Goal: Task Accomplishment & Management: Use online tool/utility

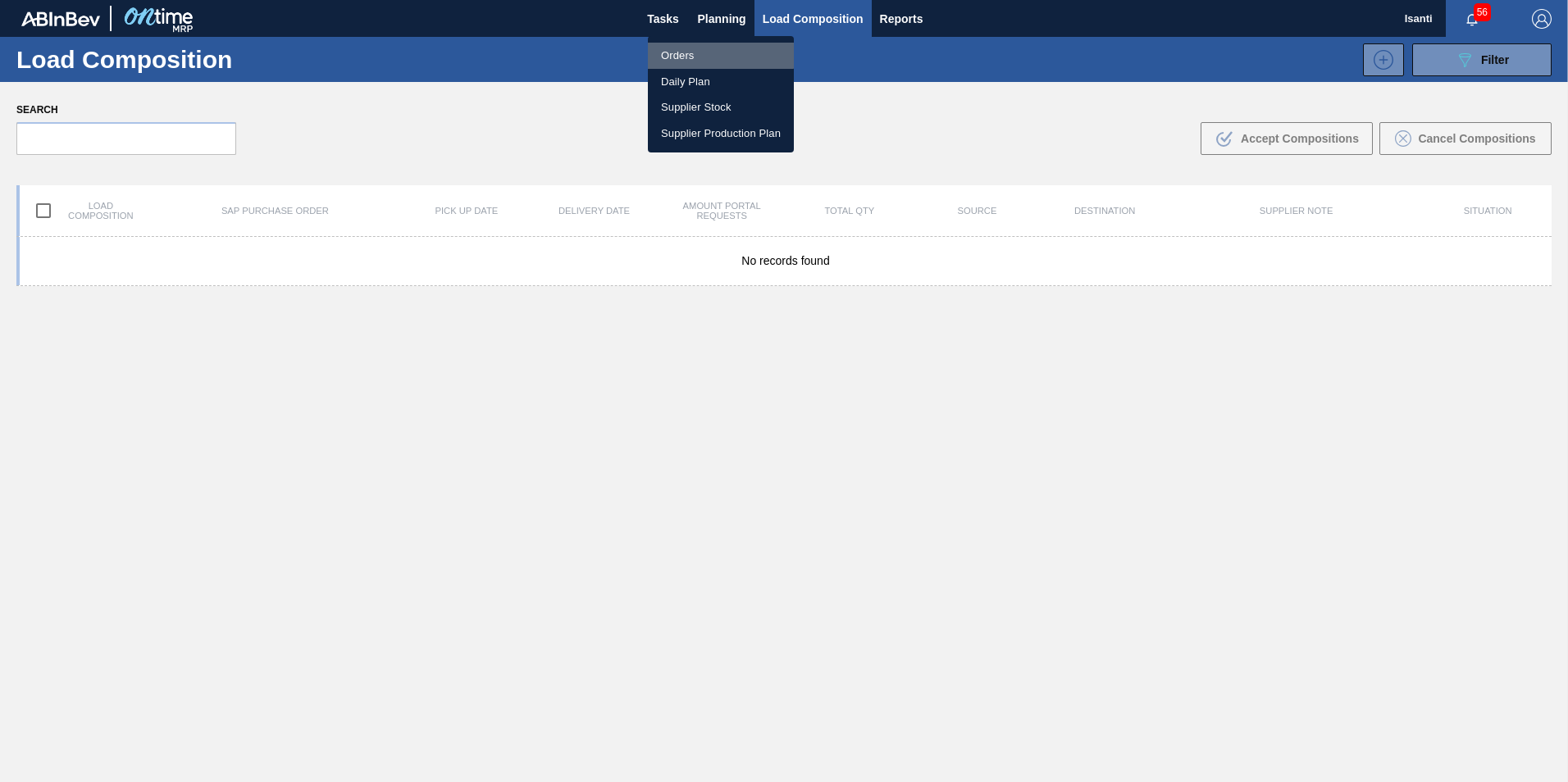
click at [687, 54] on li "Orders" at bounding box center [721, 56] width 146 height 26
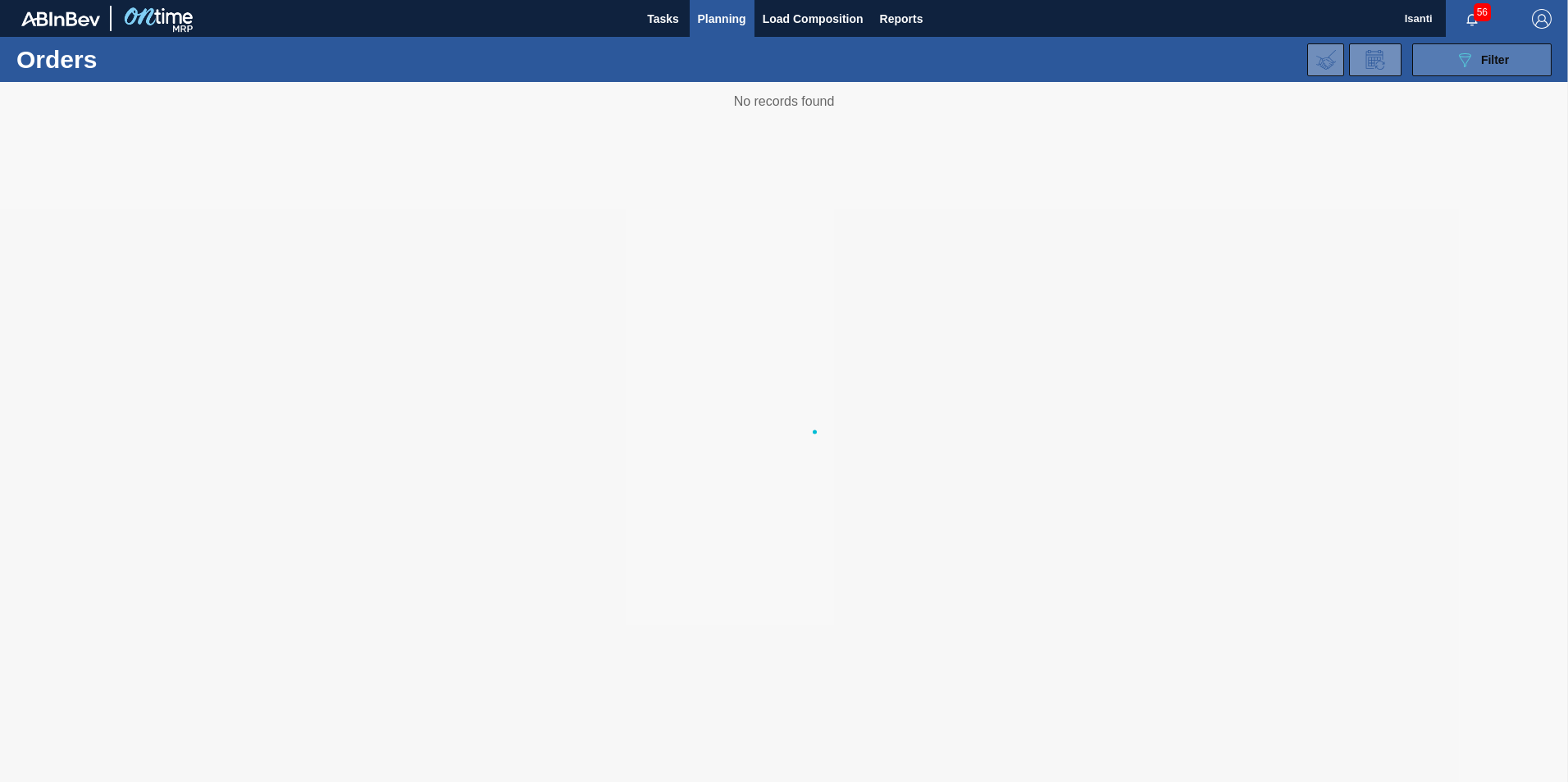
click at [1434, 64] on button "089F7B8B-B2A5-4AFE-B5C0-19BA573D28AC Filter" at bounding box center [1481, 59] width 139 height 33
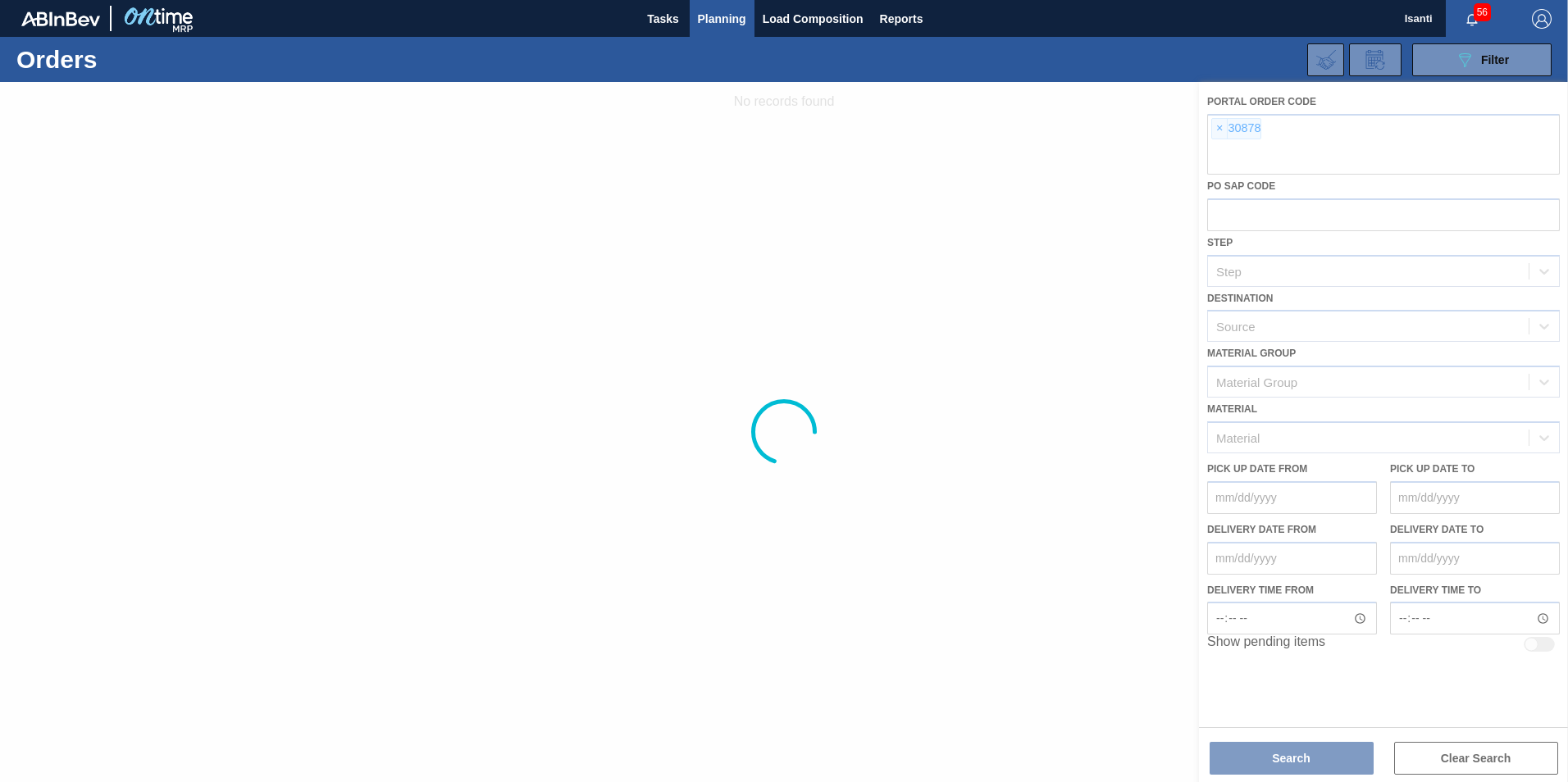
click at [1218, 130] on div at bounding box center [784, 432] width 1568 height 700
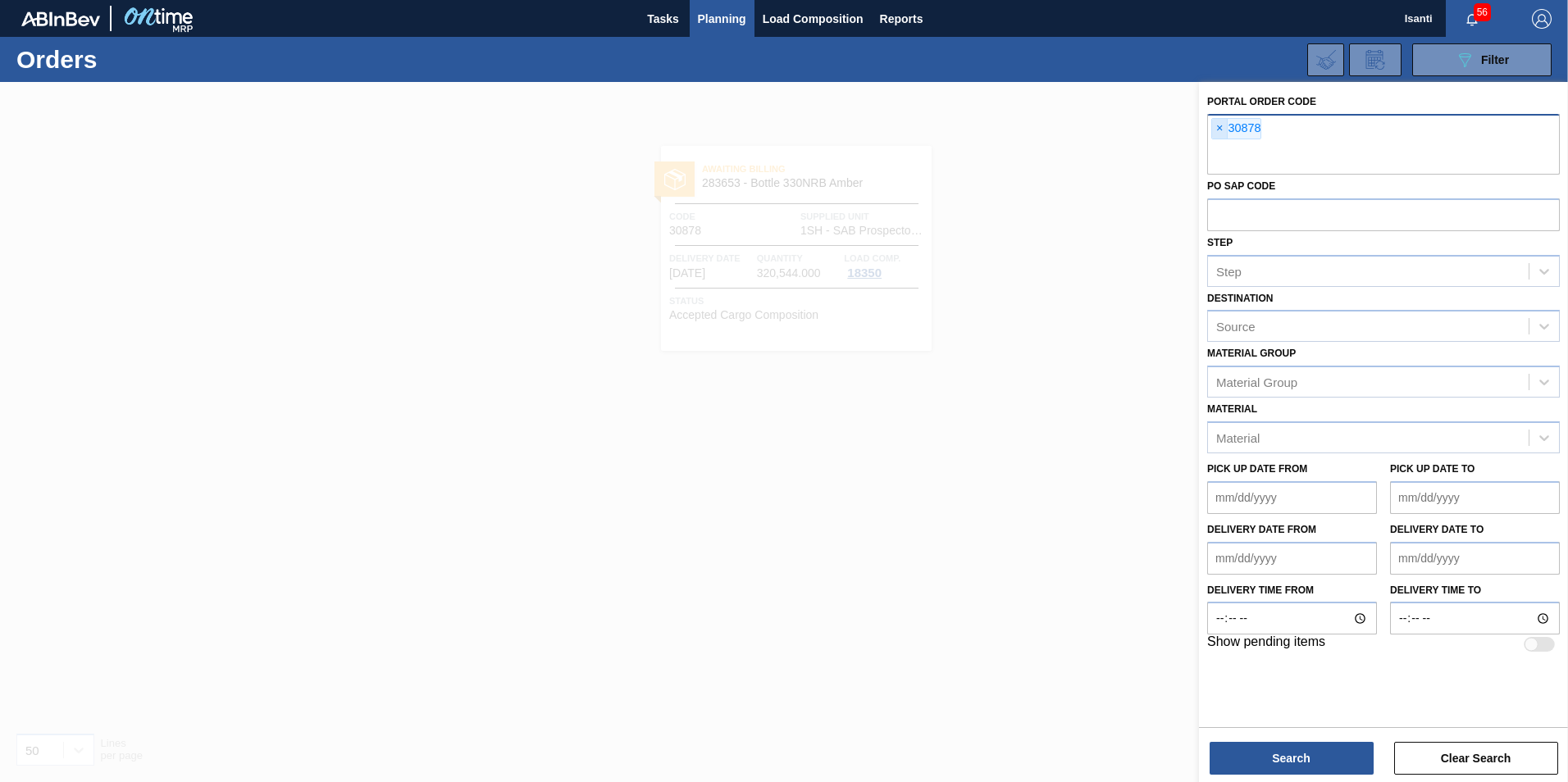
click at [1218, 129] on span "×" at bounding box center [1220, 129] width 16 height 20
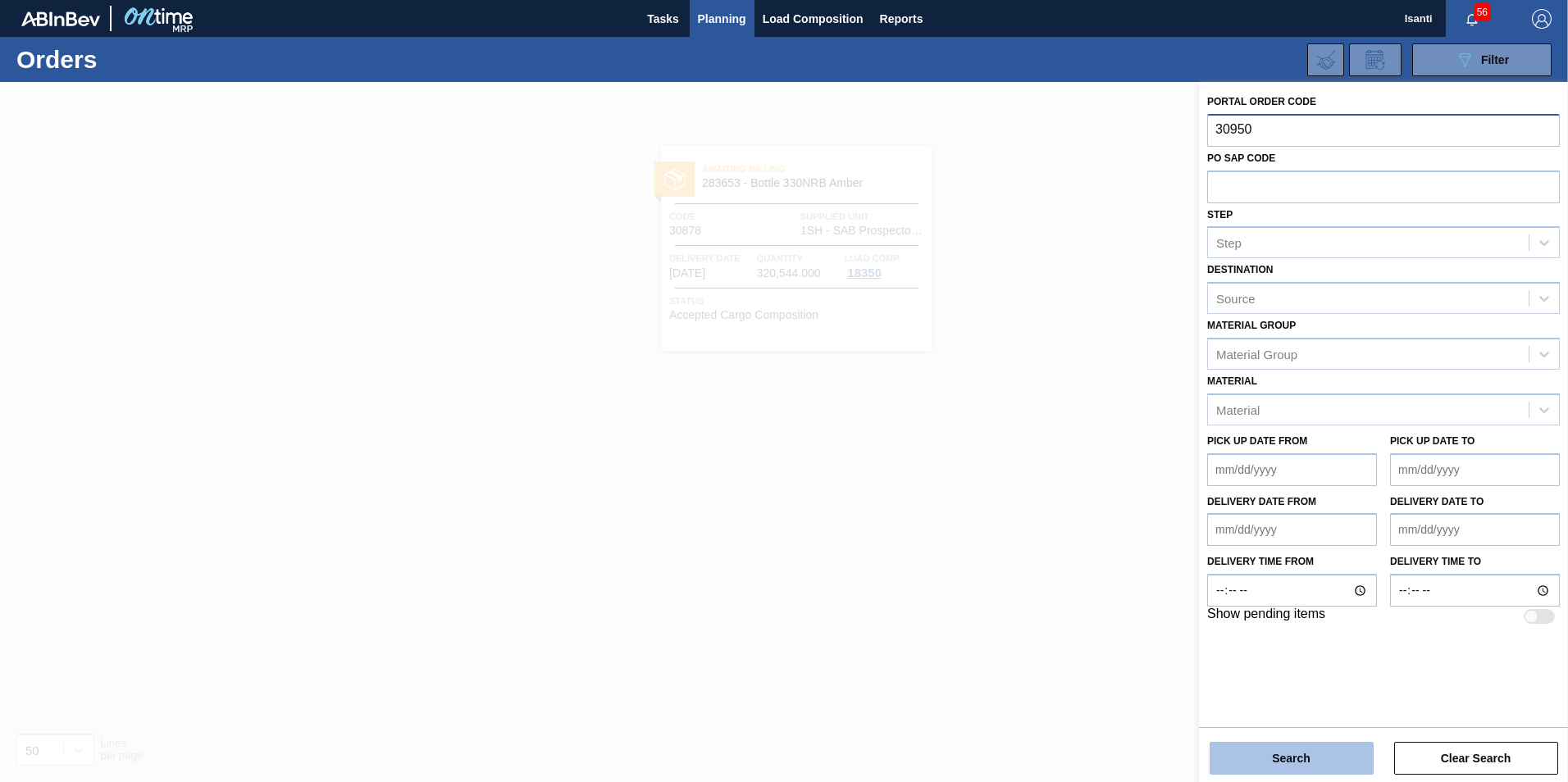
type input "30950"
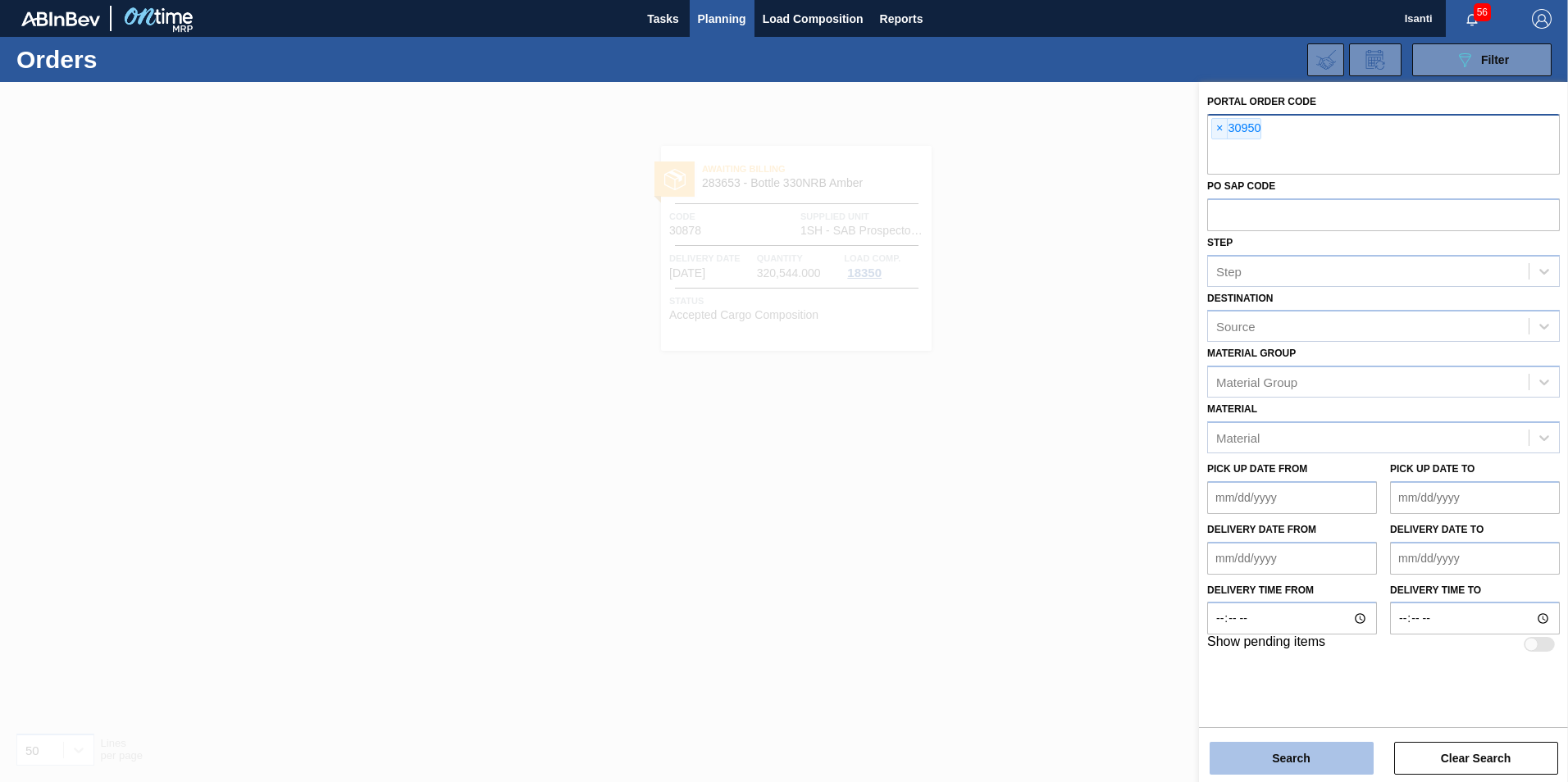
click at [1289, 755] on button "Search" at bounding box center [1292, 758] width 164 height 33
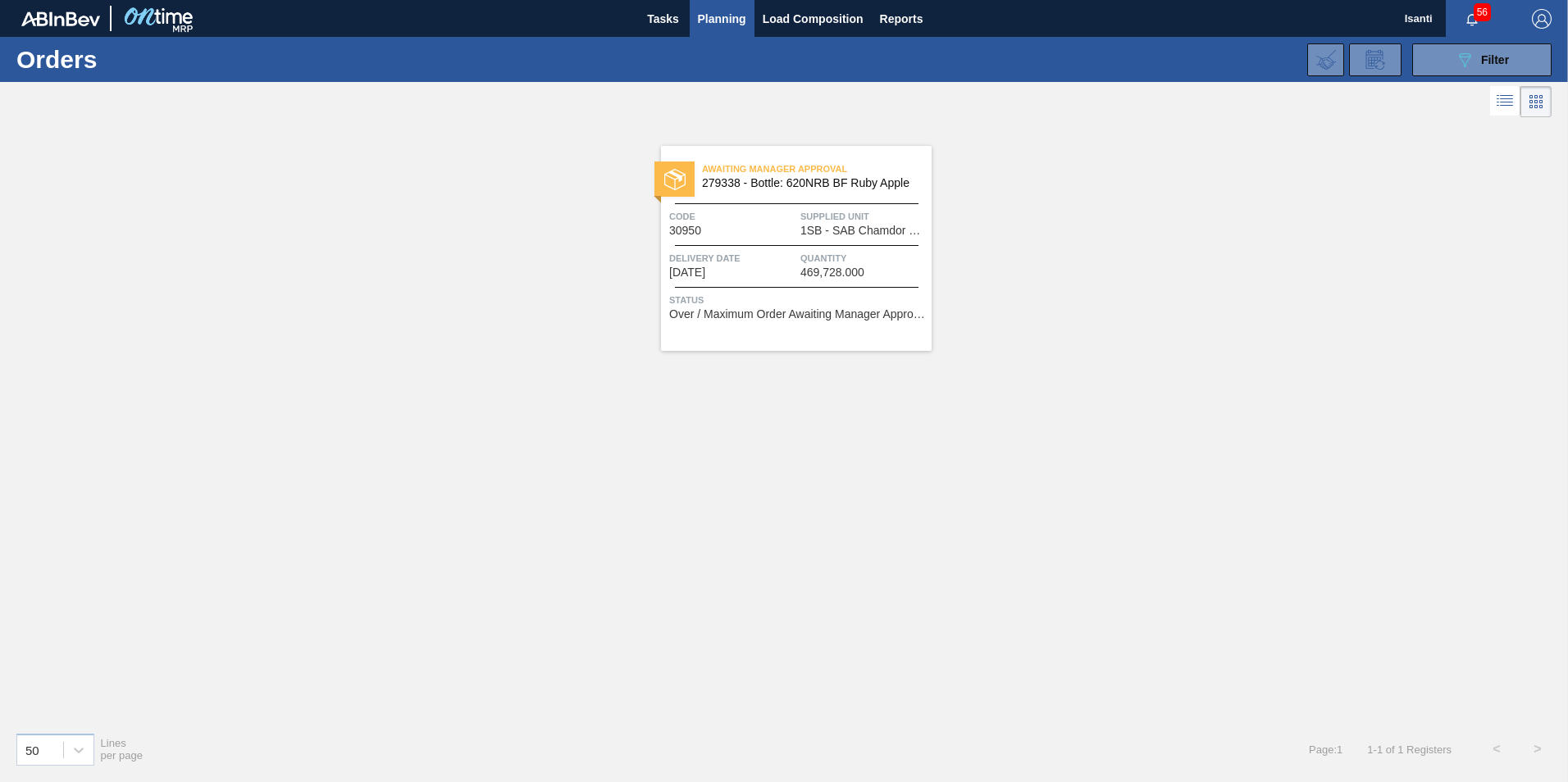
click at [798, 270] on div "Delivery Date [DATE] Quantity 469,728.000" at bounding box center [796, 264] width 271 height 29
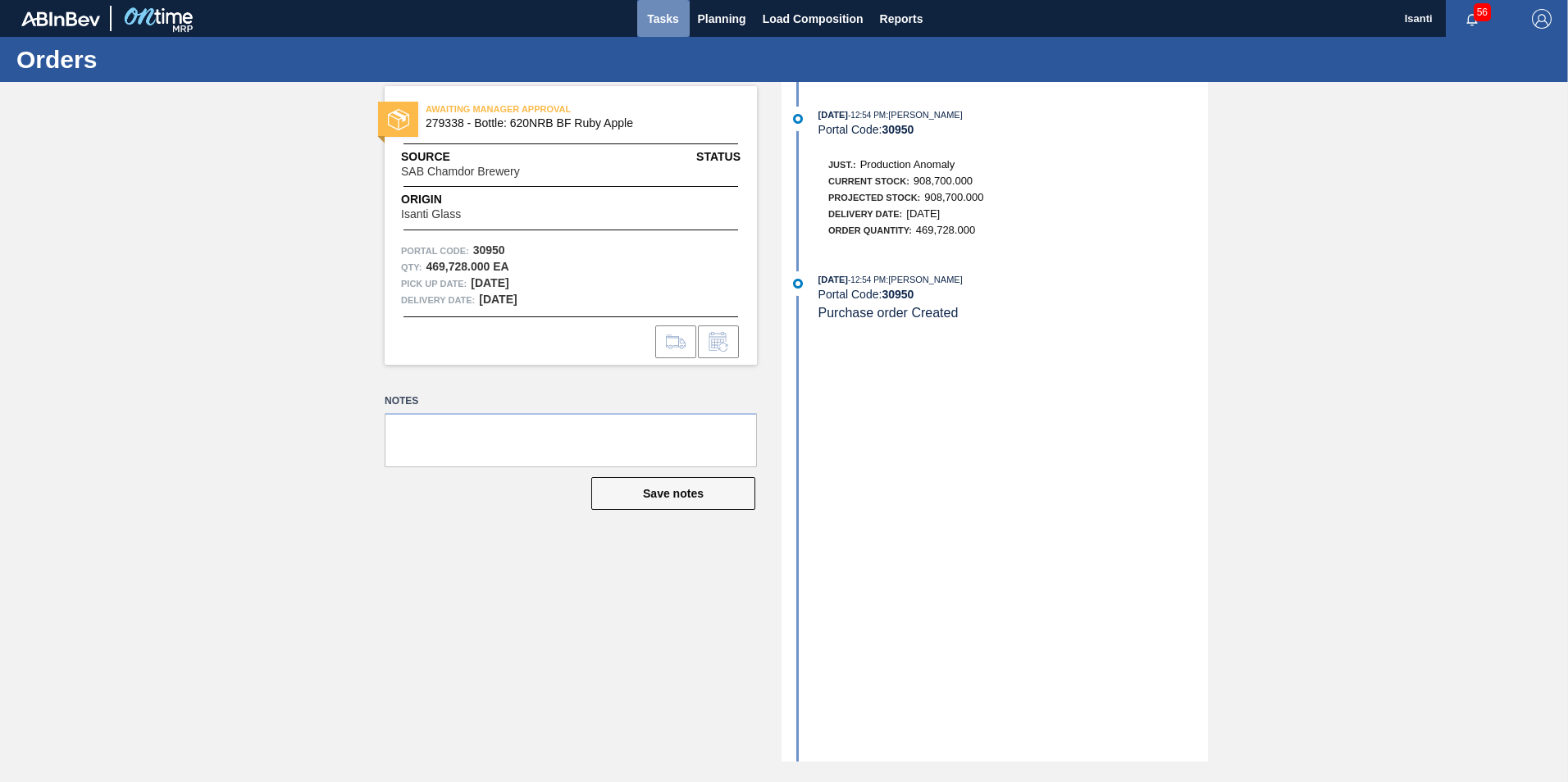
drag, startPoint x: 660, startPoint y: 19, endPoint x: 664, endPoint y: 2, distance: 16.7
click at [661, 19] on span "Tasks" at bounding box center [663, 19] width 36 height 20
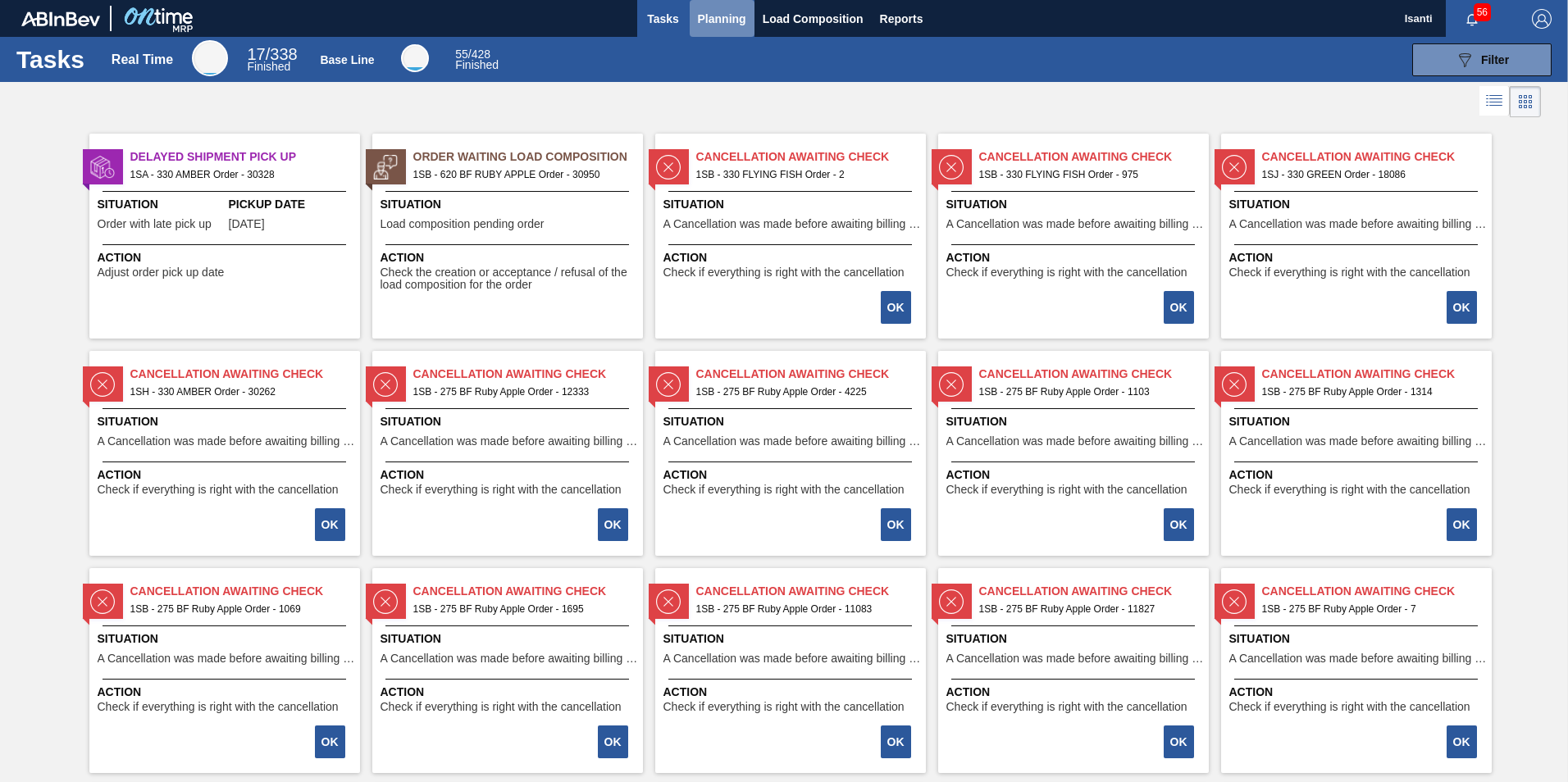
click at [726, 16] on span "Planning" at bounding box center [722, 19] width 48 height 20
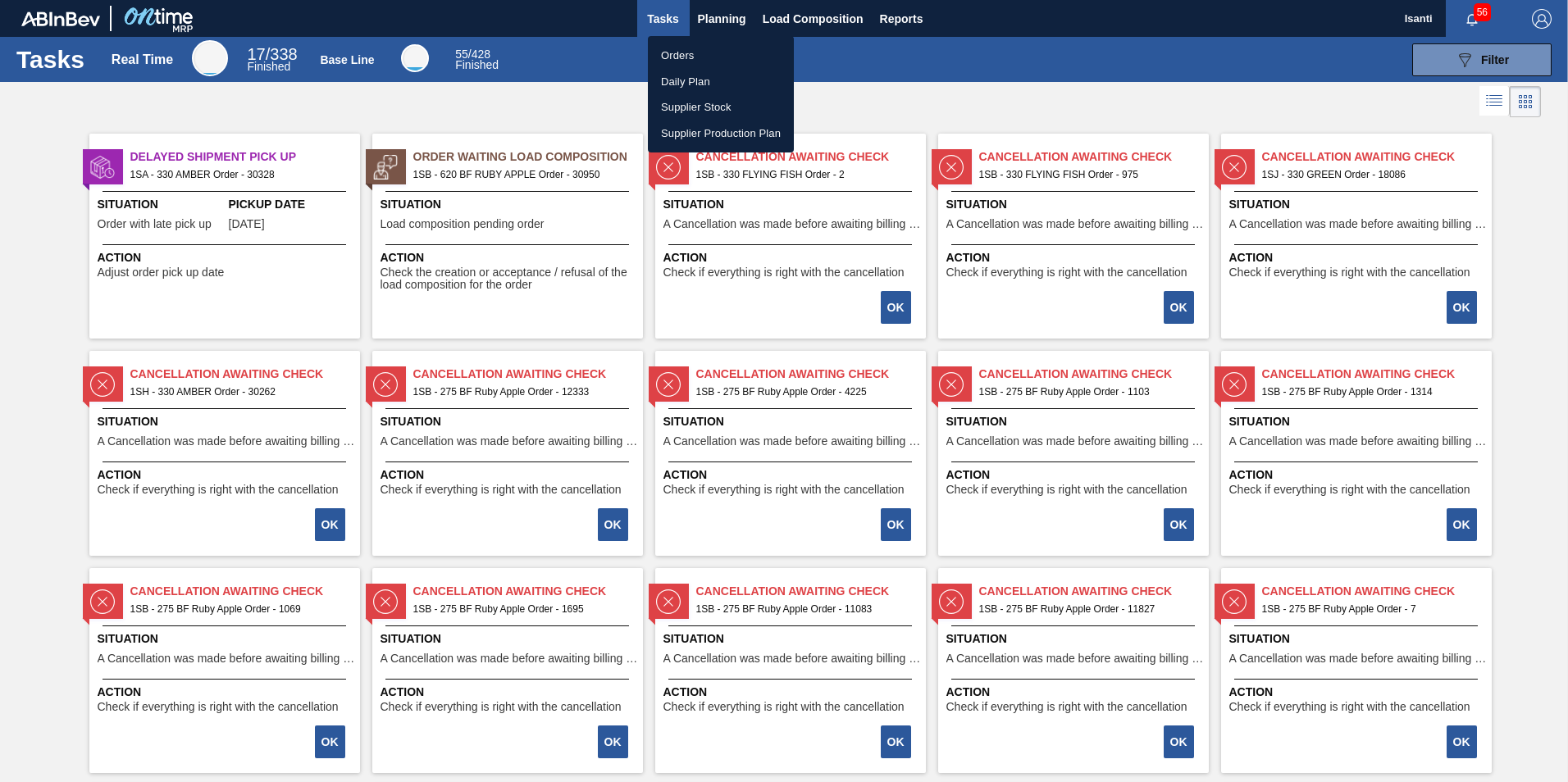
click at [674, 48] on li "Orders" at bounding box center [721, 56] width 146 height 26
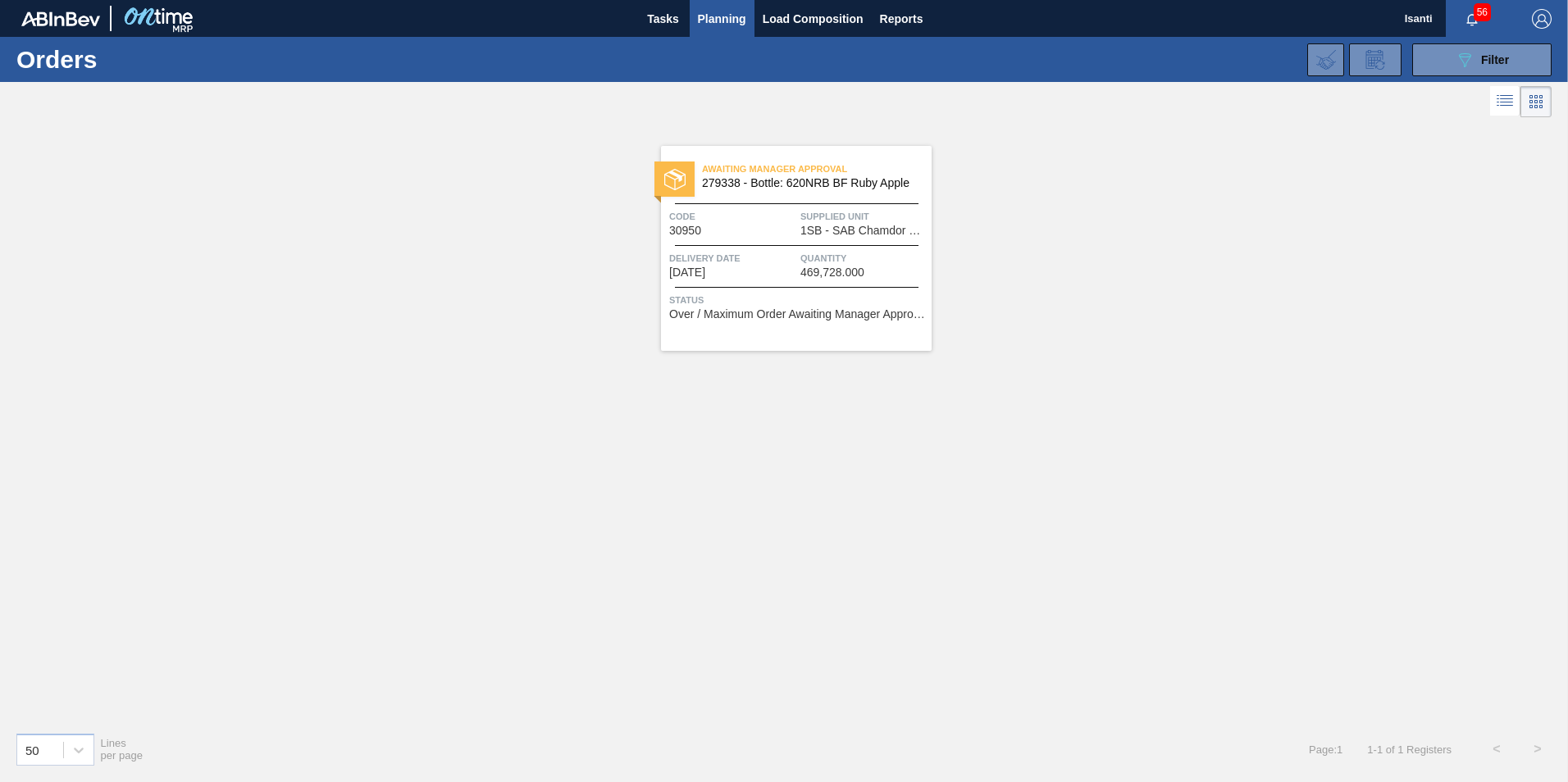
click at [775, 241] on div "Awaiting Manager Approval 279338 - Bottle: 620NRB BF Ruby Apple Code 30950 Supp…" at bounding box center [796, 248] width 271 height 205
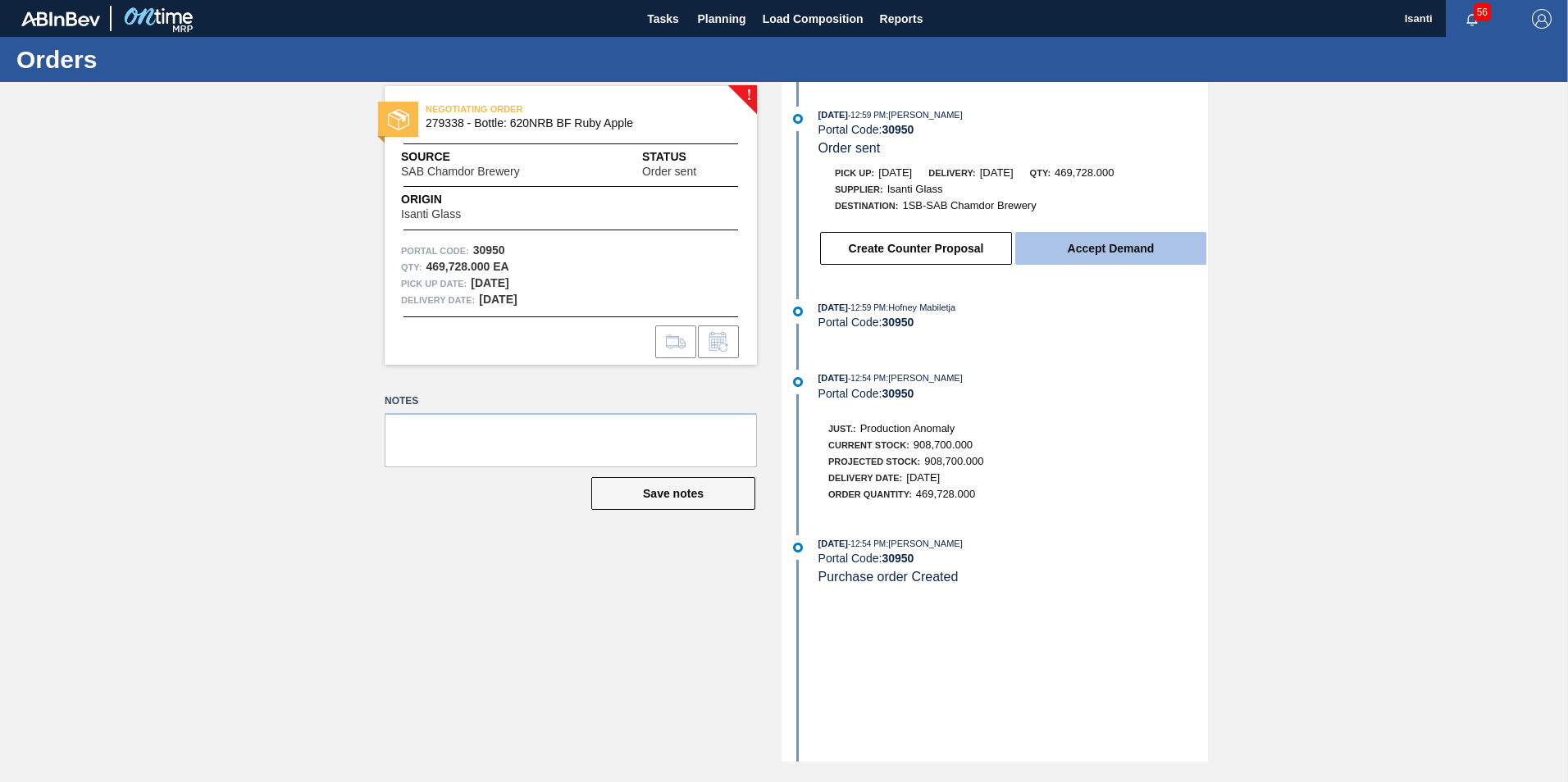
click at [1074, 255] on button "Accept Demand" at bounding box center [1110, 248] width 191 height 33
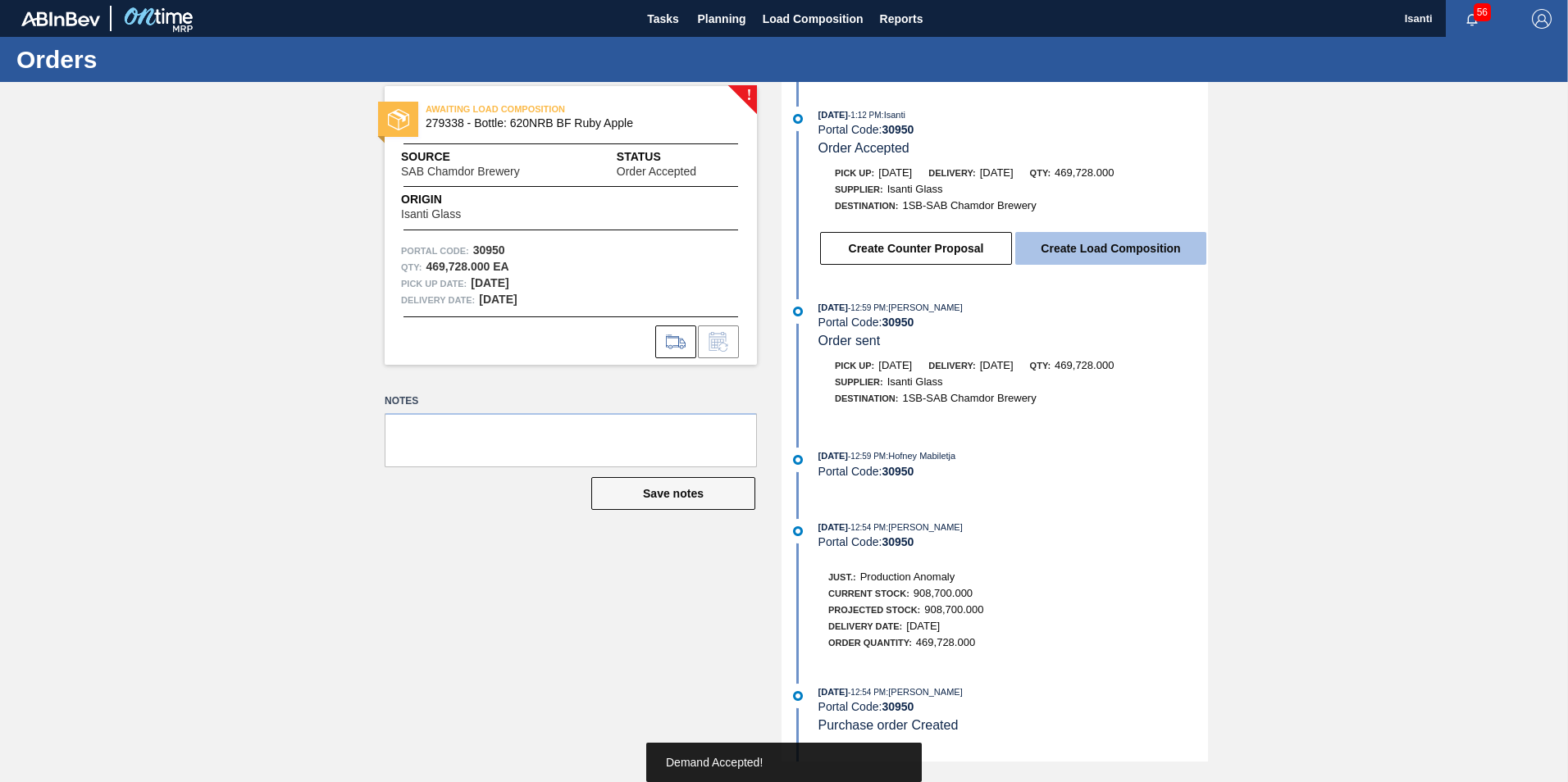
click at [1085, 251] on button "Create Load Composition" at bounding box center [1110, 248] width 191 height 33
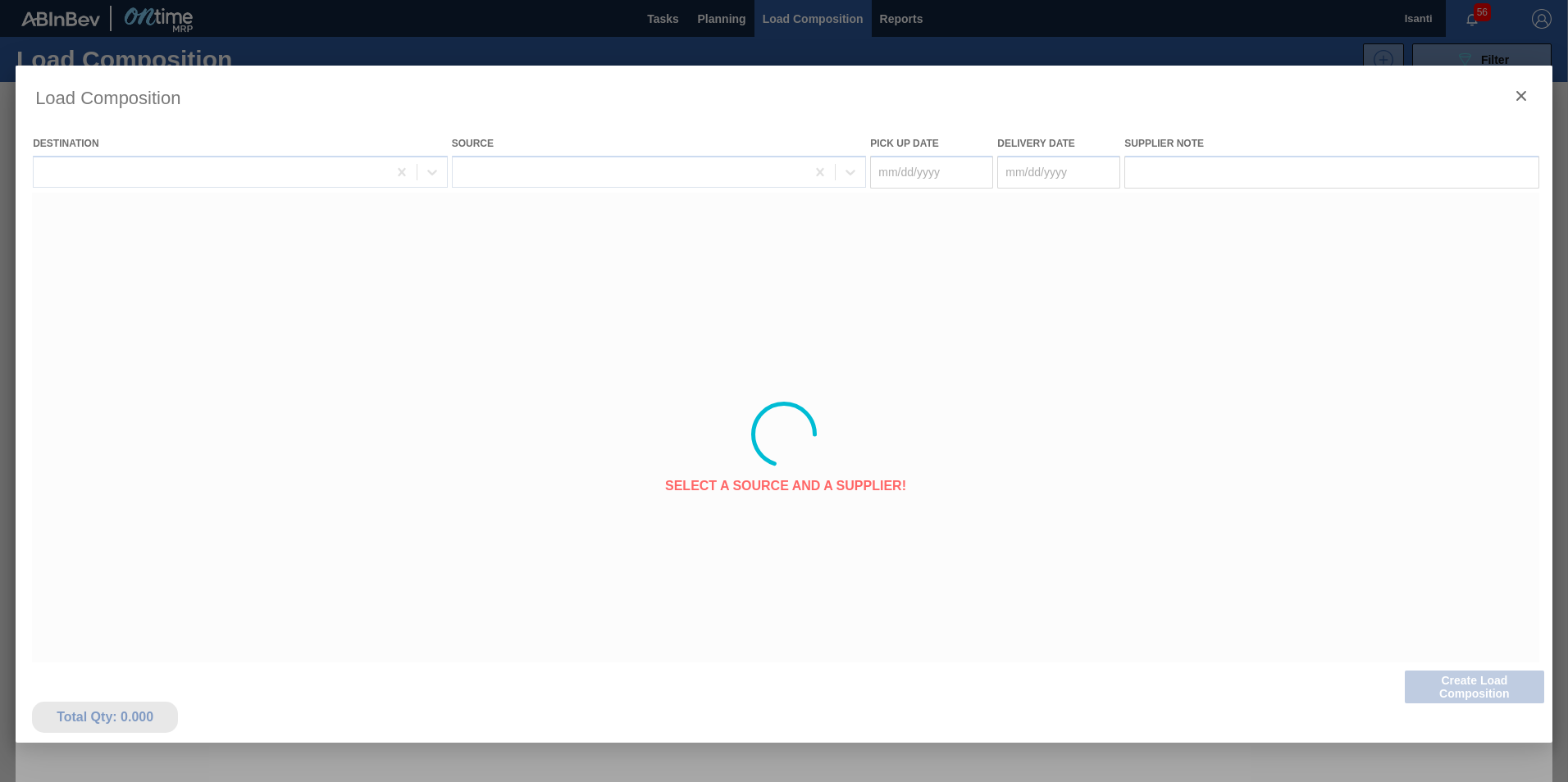
type Date "[DATE]"
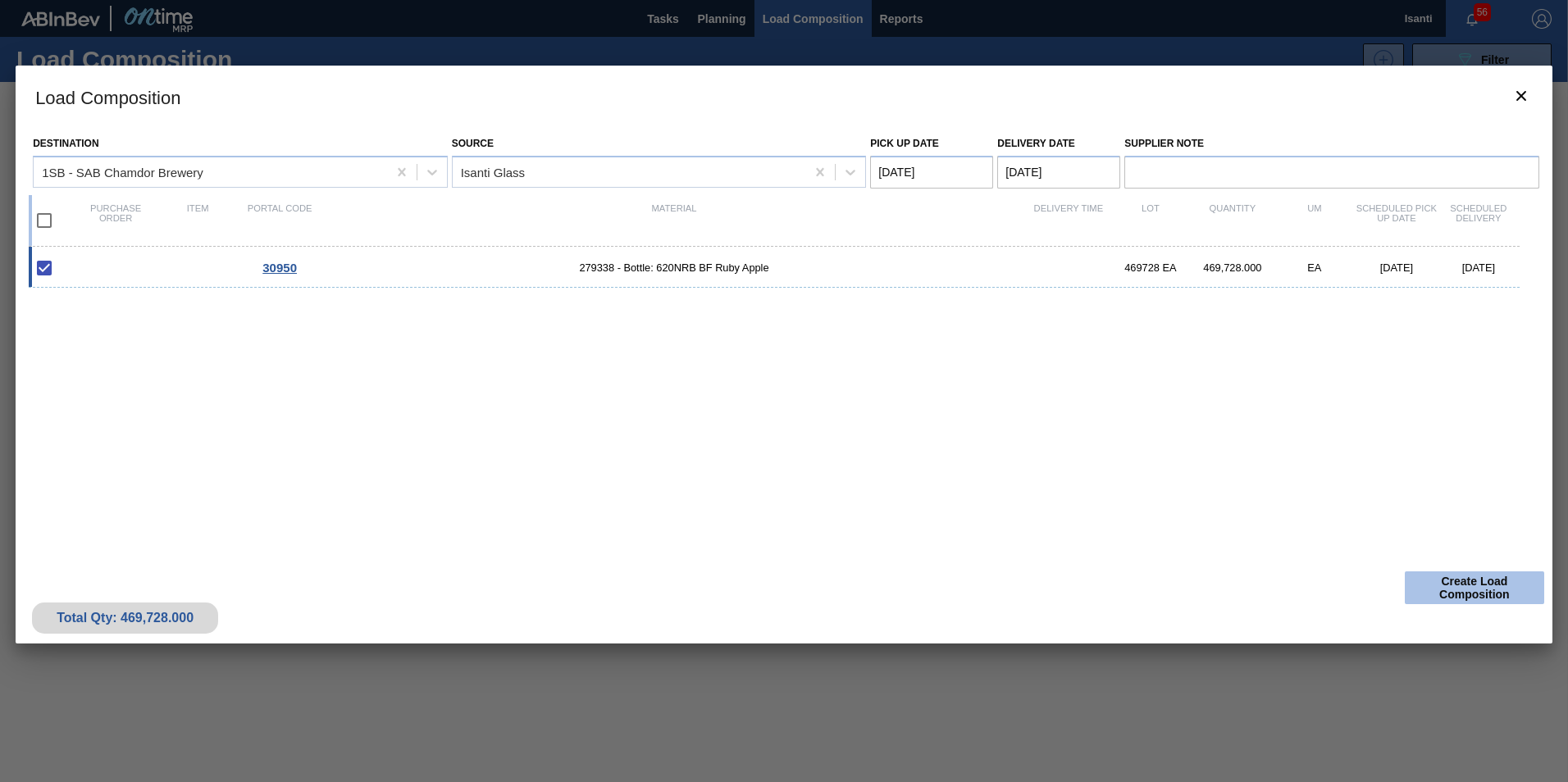
click at [1447, 585] on button "Create Load Composition" at bounding box center [1474, 588] width 139 height 33
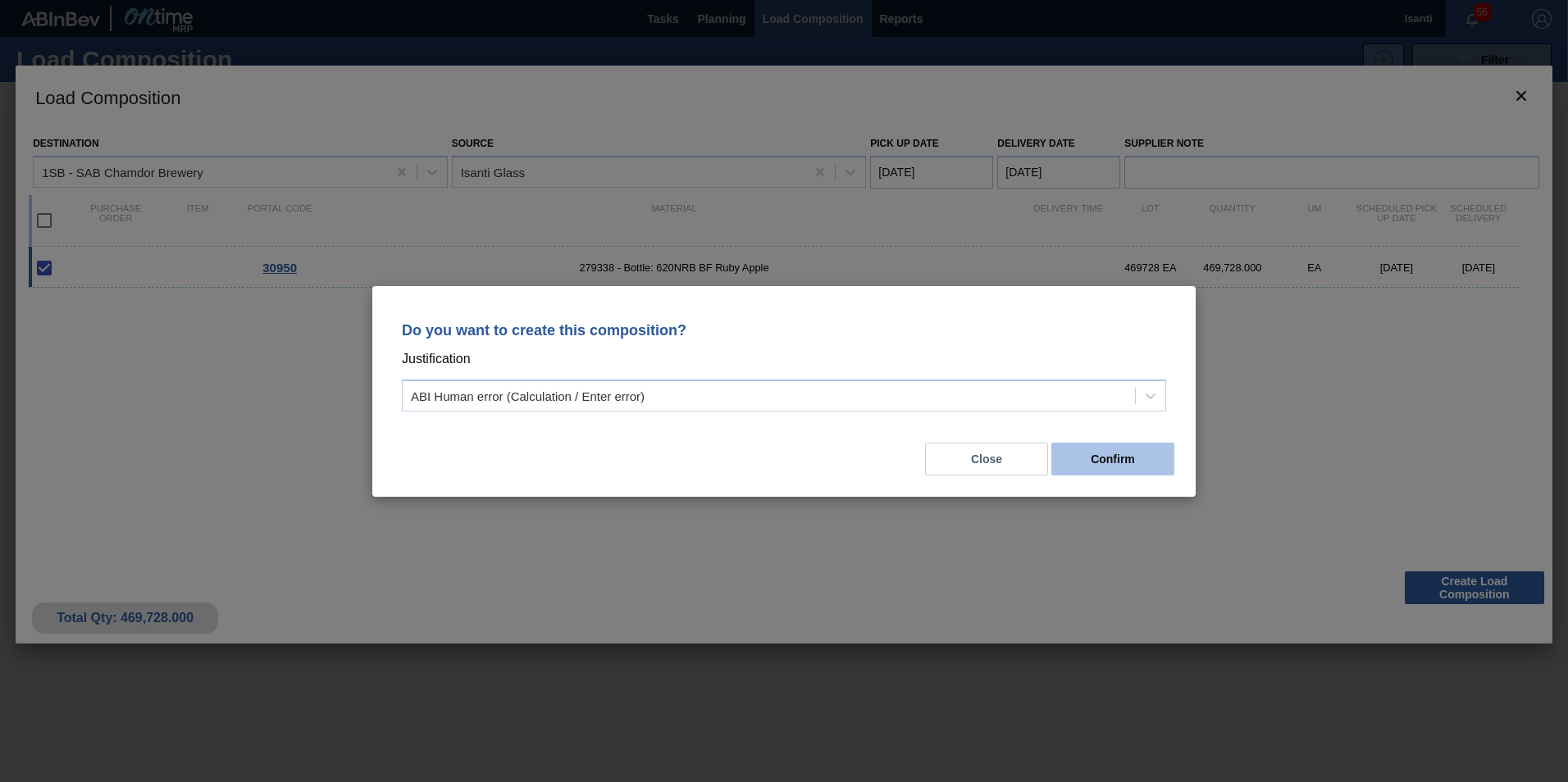
click at [1111, 455] on button "Confirm" at bounding box center [1112, 459] width 123 height 33
